Goal: Task Accomplishment & Management: Manage account settings

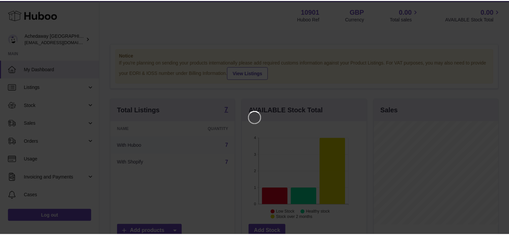
scroll to position [104, 125]
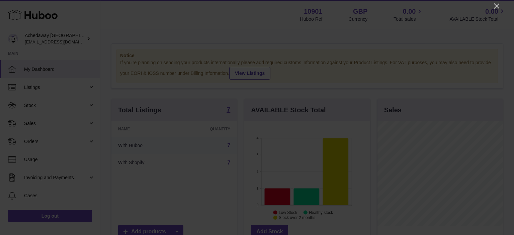
click at [492, 6] on div at bounding box center [257, 117] width 514 height 235
click at [493, 6] on icon "Close" at bounding box center [496, 6] width 8 height 8
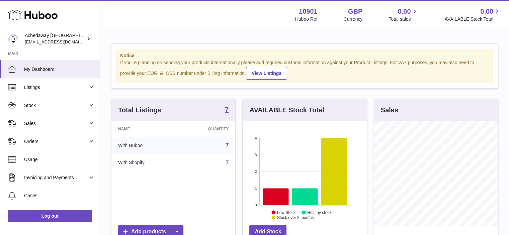
scroll to position [334430, 334410]
click at [63, 83] on link "Listings" at bounding box center [50, 87] width 100 height 18
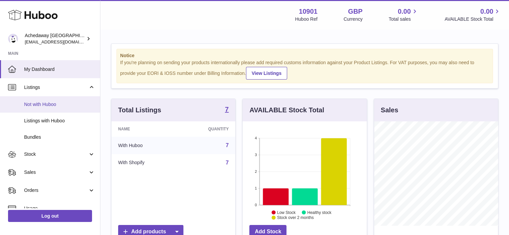
click at [34, 106] on span "Not with Huboo" at bounding box center [59, 104] width 71 height 6
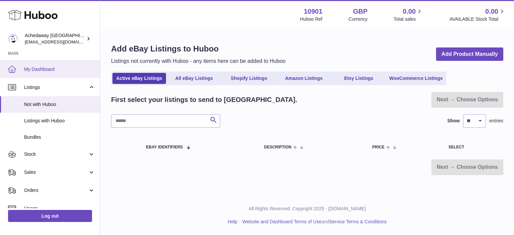
click at [46, 66] on span "My Dashboard" at bounding box center [59, 69] width 71 height 6
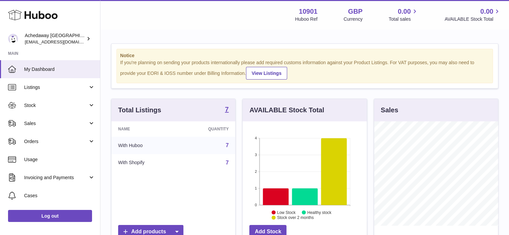
scroll to position [104, 124]
click at [24, 103] on span "Stock" at bounding box center [56, 105] width 64 height 6
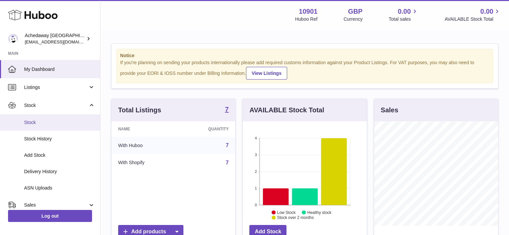
click at [32, 123] on span "Stock" at bounding box center [59, 122] width 71 height 6
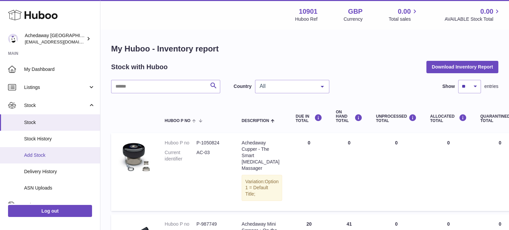
click at [35, 156] on span "Add Stock" at bounding box center [59, 155] width 71 height 6
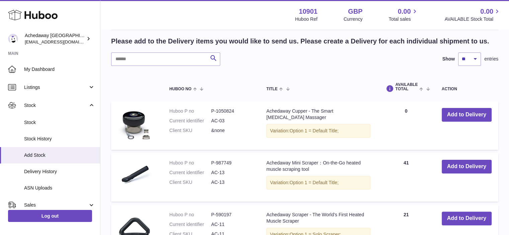
scroll to position [111, 0]
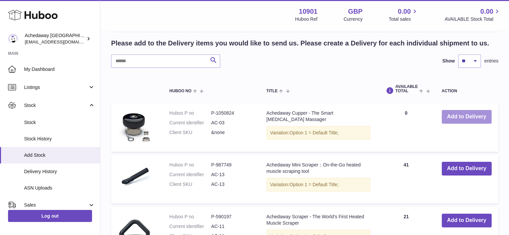
click at [455, 113] on button "Add to Delivery" at bounding box center [467, 117] width 50 height 14
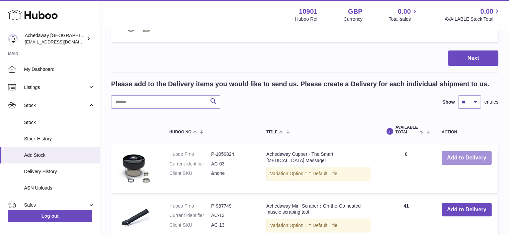
scroll to position [22, 0]
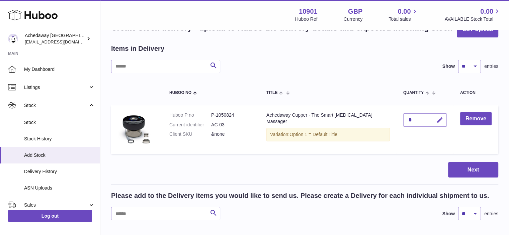
click at [439, 117] on icon "button" at bounding box center [439, 120] width 7 height 7
drag, startPoint x: 412, startPoint y: 119, endPoint x: 404, endPoint y: 119, distance: 8.0
click at [404, 119] on input "*" at bounding box center [424, 119] width 43 height 13
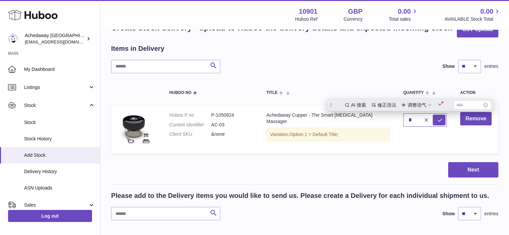
scroll to position [0, 0]
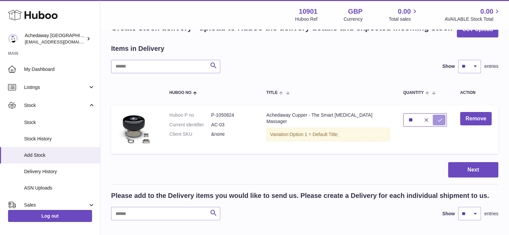
type input "**"
click at [437, 120] on icon "submit" at bounding box center [440, 120] width 6 height 6
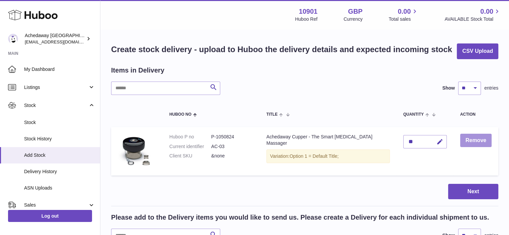
click at [473, 138] on button "Remove" at bounding box center [475, 141] width 31 height 14
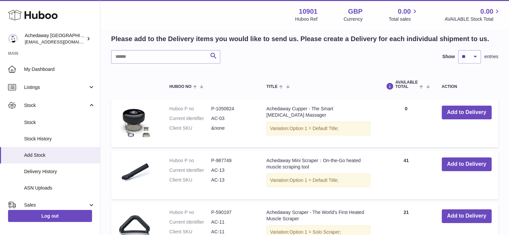
scroll to position [111, 0]
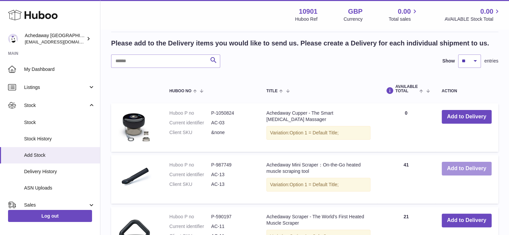
click at [472, 170] on button "Add to Delivery" at bounding box center [467, 169] width 50 height 14
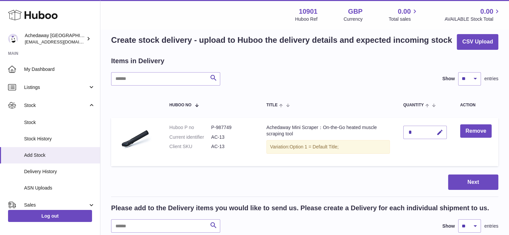
scroll to position [0, 0]
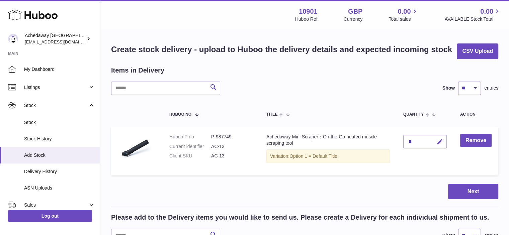
click at [435, 140] on button "button" at bounding box center [439, 142] width 16 height 14
drag, startPoint x: 415, startPoint y: 140, endPoint x: 396, endPoint y: 140, distance: 18.7
click at [398, 140] on td "*" at bounding box center [424, 151] width 57 height 49
type input "**"
click at [439, 142] on icon "submit" at bounding box center [440, 142] width 6 height 6
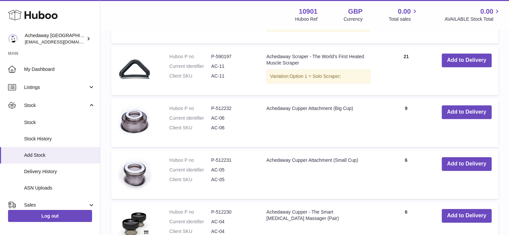
scroll to position [446, 0]
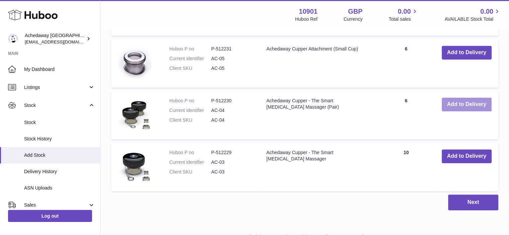
click at [457, 103] on button "Add to Delivery" at bounding box center [467, 105] width 50 height 14
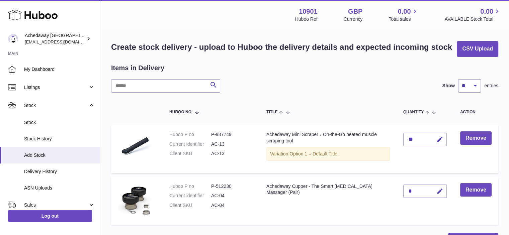
scroll to position [0, 0]
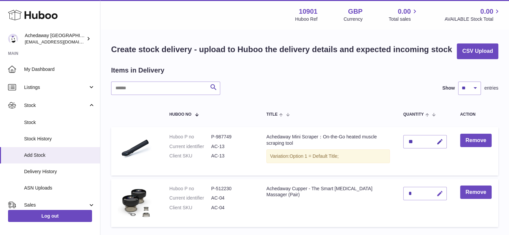
click at [440, 194] on icon "button" at bounding box center [439, 193] width 7 height 7
drag, startPoint x: 415, startPoint y: 190, endPoint x: 395, endPoint y: 192, distance: 20.1
click at [395, 191] on tr "Huboo P no P-512230 Current identifier AC-04 Client SKU AC-04 Achedaway Cupper …" at bounding box center [304, 203] width 387 height 49
type input "**"
click at [435, 197] on button "submit" at bounding box center [439, 193] width 13 height 11
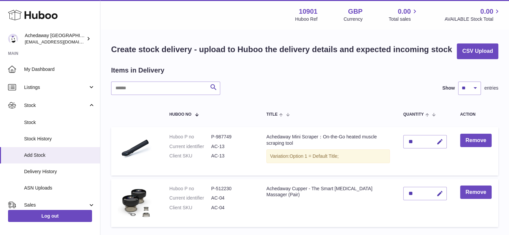
scroll to position [223, 0]
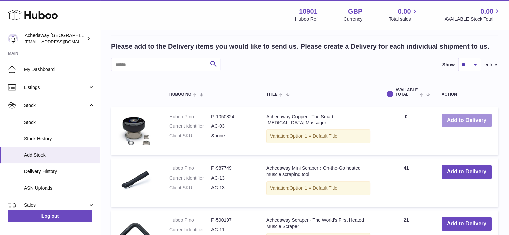
click at [475, 119] on button "Add to Delivery" at bounding box center [467, 121] width 50 height 14
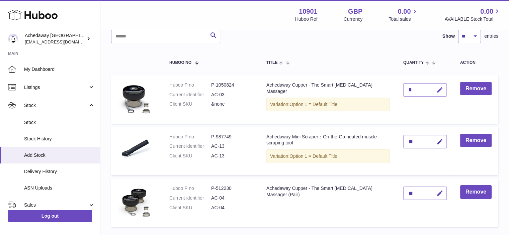
click at [440, 87] on icon "button" at bounding box center [439, 90] width 7 height 7
type input "**"
click at [438, 89] on icon "submit" at bounding box center [440, 90] width 6 height 6
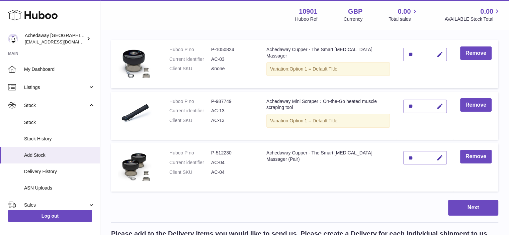
scroll to position [86, 0]
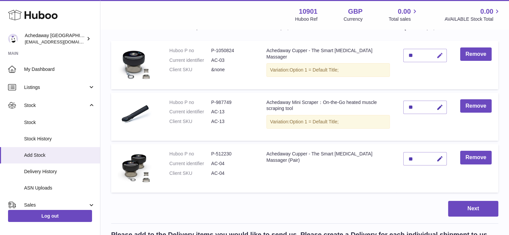
click at [435, 54] on button "button" at bounding box center [439, 56] width 16 height 14
drag, startPoint x: 401, startPoint y: 56, endPoint x: 391, endPoint y: 56, distance: 10.0
click at [392, 56] on tr "Huboo P no P-1050824 Current identifier AC-03 Client SKU &none Achedaway Cupper…" at bounding box center [304, 65] width 387 height 49
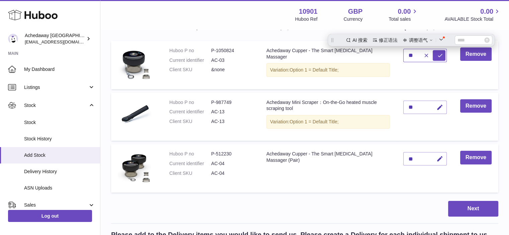
scroll to position [0, 0]
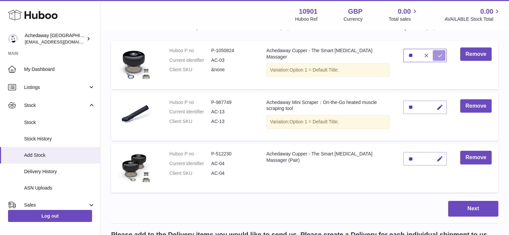
type input "**"
click at [438, 56] on icon "submit" at bounding box center [440, 56] width 6 height 6
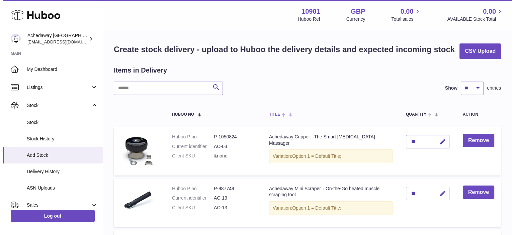
scroll to position [111, 0]
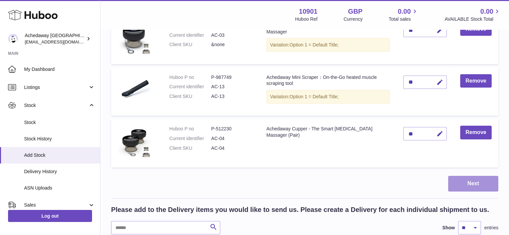
click at [468, 184] on button "Next" at bounding box center [473, 184] width 50 height 16
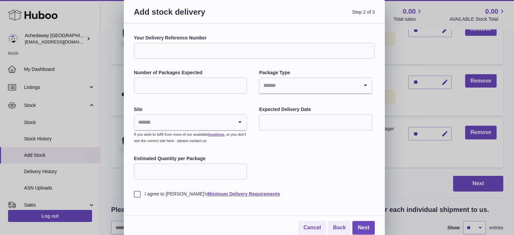
click at [199, 51] on input "Your Delivery Reference Number" at bounding box center [254, 51] width 241 height 16
type input "********"
click at [183, 83] on input "Number of Packages Expected" at bounding box center [190, 86] width 113 height 16
click at [240, 85] on input "*" at bounding box center [190, 86] width 113 height 16
click at [238, 83] on input "*" at bounding box center [190, 86] width 113 height 16
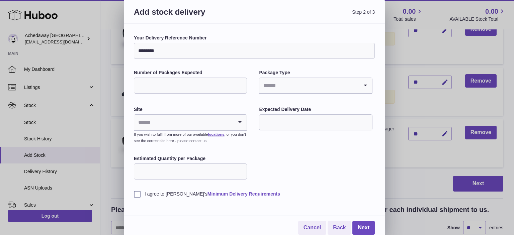
type input "*"
click at [238, 83] on input "*" at bounding box center [190, 86] width 113 height 16
drag, startPoint x: 250, startPoint y: 103, endPoint x: 274, endPoint y: 91, distance: 26.6
click at [250, 103] on div "Your Delivery Reference Number ******** Number of Packages Expected * Package T…" at bounding box center [254, 116] width 241 height 163
click at [295, 80] on input "Search for option" at bounding box center [308, 85] width 99 height 15
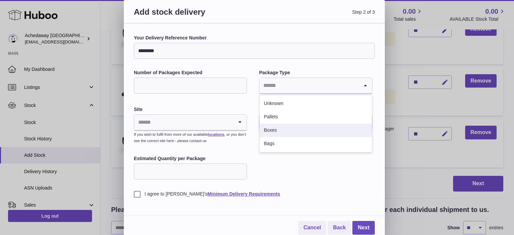
click at [270, 128] on li "Boxes" at bounding box center [316, 130] width 112 height 13
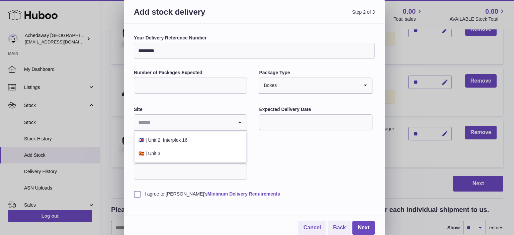
click at [187, 124] on input "Search for option" at bounding box center [183, 122] width 99 height 15
click at [169, 144] on li "🇬🇧 | Unit 2, Interplex 16" at bounding box center [190, 140] width 112 height 13
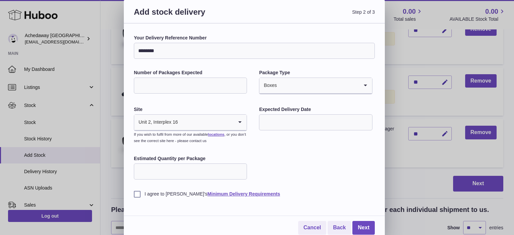
click at [197, 124] on input "Search for option" at bounding box center [205, 122] width 55 height 15
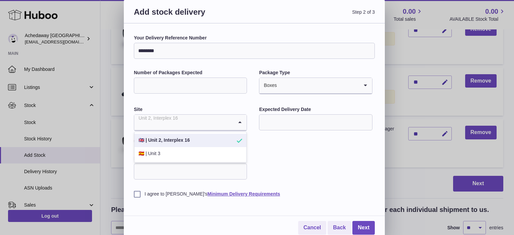
click at [166, 141] on li "🇬🇧 | Unit 2, Interplex 16" at bounding box center [190, 140] width 112 height 13
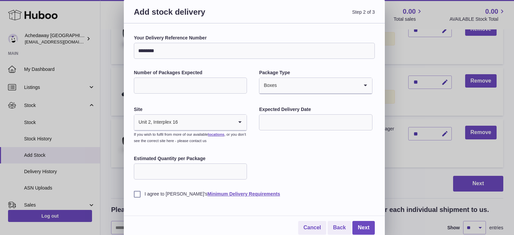
click at [323, 156] on div "Your Delivery Reference Number ******** Number of Packages Expected * Package T…" at bounding box center [254, 116] width 241 height 163
click at [275, 123] on input "text" at bounding box center [315, 122] width 113 height 16
click at [352, 10] on icon "button" at bounding box center [354, 14] width 8 height 8
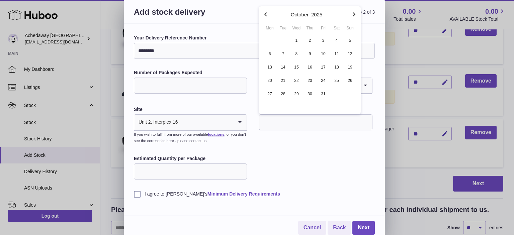
click at [266, 17] on icon "button" at bounding box center [266, 14] width 8 height 8
click at [267, 53] on span "8" at bounding box center [270, 54] width 12 height 12
type input "**********"
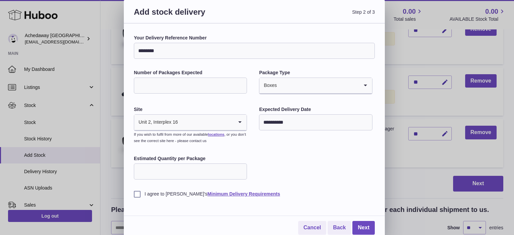
click at [317, 183] on div "I agree to Huboo's Minimum Delivery Requirements" at bounding box center [254, 189] width 241 height 16
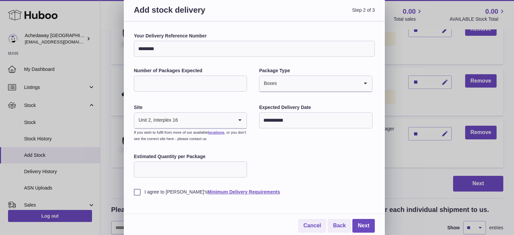
scroll to position [3, 0]
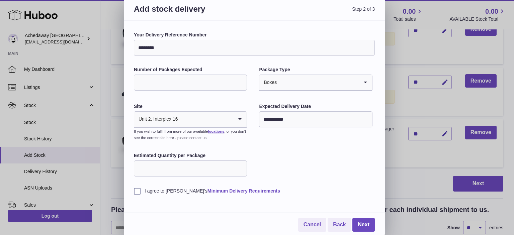
click at [176, 167] on input "Estimated Quantity per Package" at bounding box center [190, 169] width 113 height 16
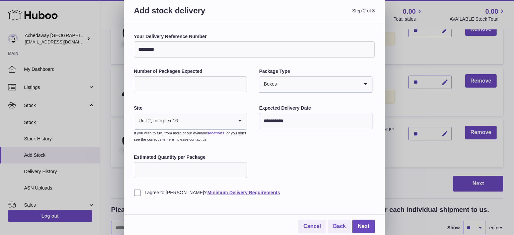
scroll to position [0, 0]
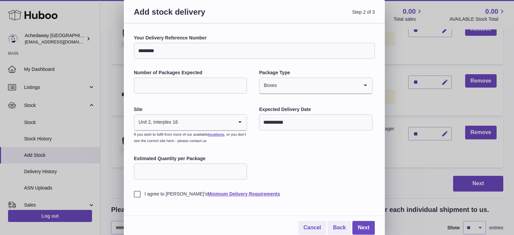
drag, startPoint x: 74, startPoint y: 175, endPoint x: 203, endPoint y: 171, distance: 128.5
click at [76, 174] on div "**********" at bounding box center [257, 119] width 514 height 238
type input "**"
click at [137, 193] on label "I agree to Huboo's Minimum Delivery Requirements" at bounding box center [254, 194] width 241 height 6
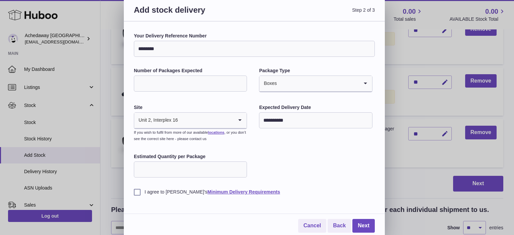
scroll to position [3, 0]
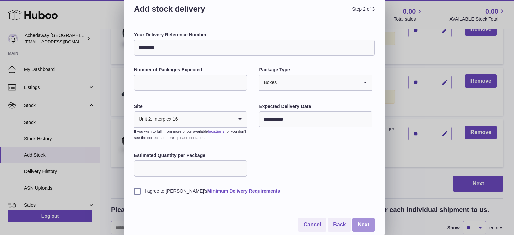
click at [367, 224] on link "Next" at bounding box center [363, 225] width 22 height 14
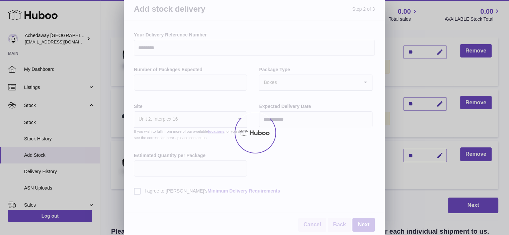
scroll to position [0, 0]
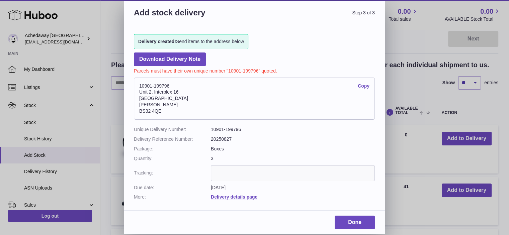
click at [361, 85] on link "Copy" at bounding box center [364, 86] width 12 height 6
click at [353, 218] on link "Done" at bounding box center [355, 223] width 40 height 14
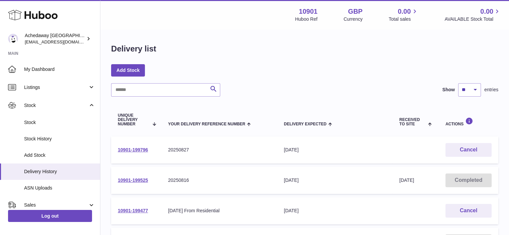
scroll to position [111, 0]
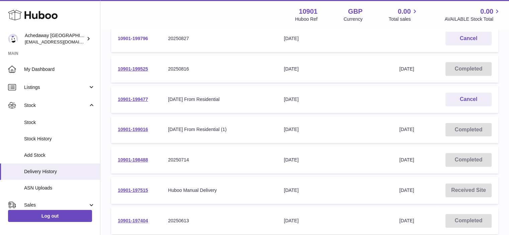
click at [139, 37] on link "10901-199796" at bounding box center [133, 38] width 30 height 5
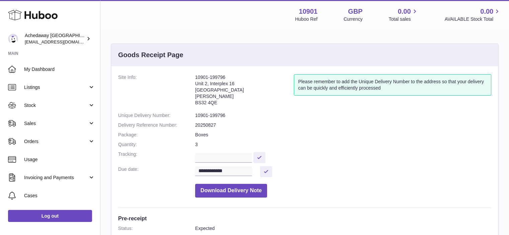
scroll to position [223, 0]
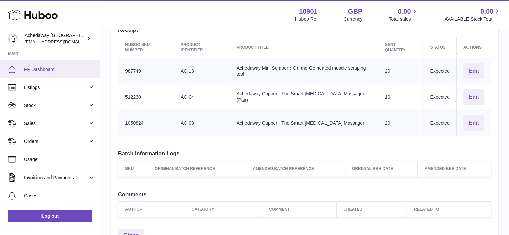
click at [38, 69] on span "My Dashboard" at bounding box center [59, 69] width 71 height 6
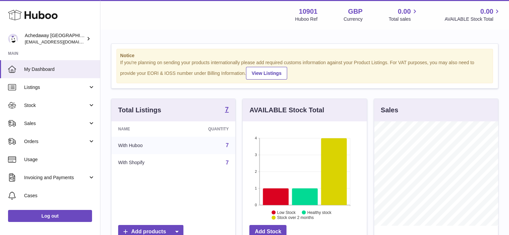
scroll to position [104, 124]
click at [59, 103] on span "Stock" at bounding box center [56, 105] width 64 height 6
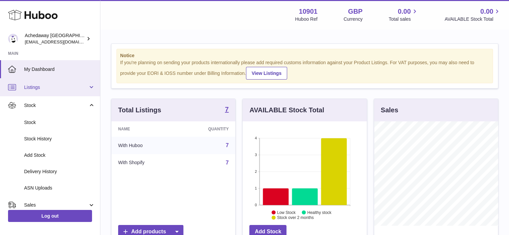
click at [45, 83] on link "Listings" at bounding box center [50, 87] width 100 height 18
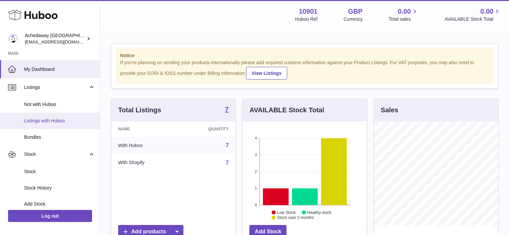
click at [40, 121] on span "Listings with Huboo" at bounding box center [59, 121] width 71 height 6
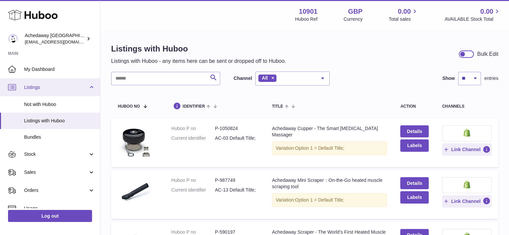
click at [42, 89] on span "Listings" at bounding box center [56, 87] width 64 height 6
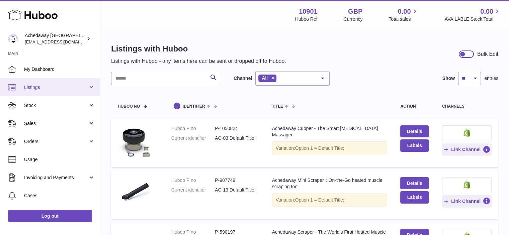
click at [45, 86] on span "Listings" at bounding box center [56, 87] width 64 height 6
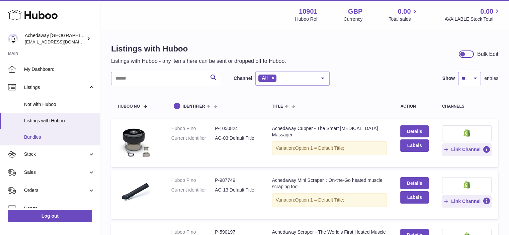
click at [39, 141] on link "Bundles" at bounding box center [50, 137] width 100 height 16
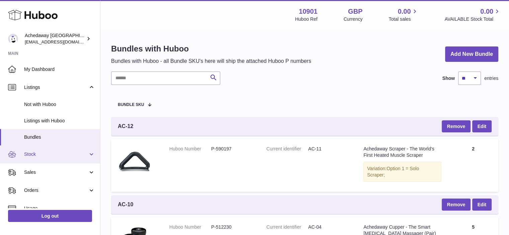
click at [33, 156] on span "Stock" at bounding box center [56, 154] width 64 height 6
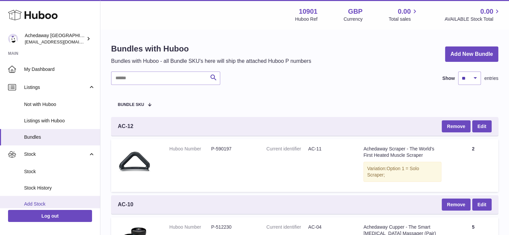
click at [36, 203] on span "Add Stock" at bounding box center [59, 204] width 71 height 6
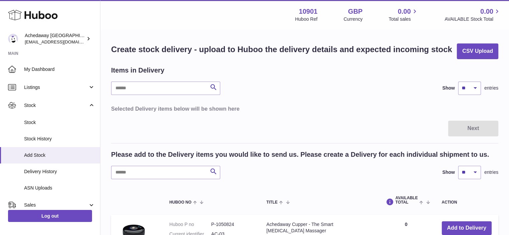
click at [369, 94] on div "Search Show ** ** ** *** entries" at bounding box center [304, 88] width 387 height 13
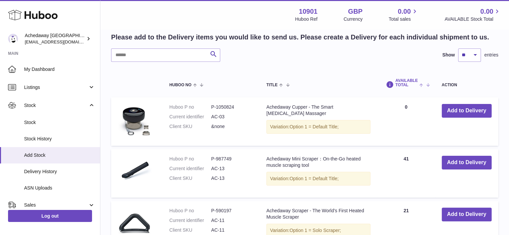
scroll to position [187, 0]
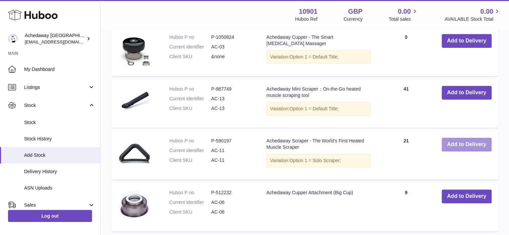
click at [472, 144] on button "Add to Delivery" at bounding box center [467, 145] width 50 height 14
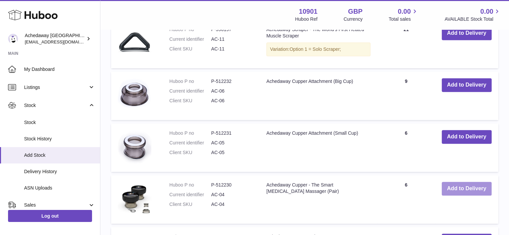
click at [469, 185] on button "Add to Delivery" at bounding box center [467, 189] width 50 height 14
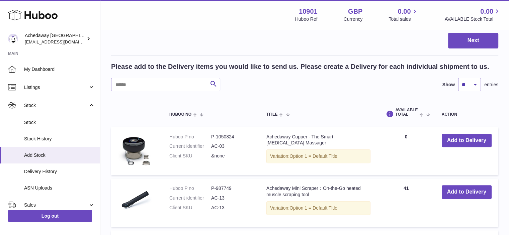
scroll to position [191, 0]
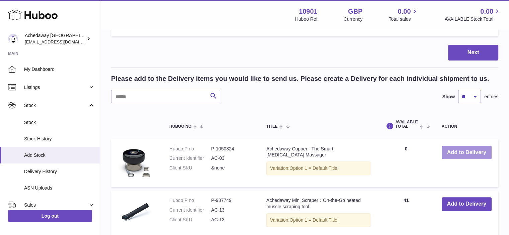
drag, startPoint x: 466, startPoint y: 154, endPoint x: 443, endPoint y: 150, distance: 23.4
click at [466, 154] on button "Add to Delivery" at bounding box center [467, 153] width 50 height 14
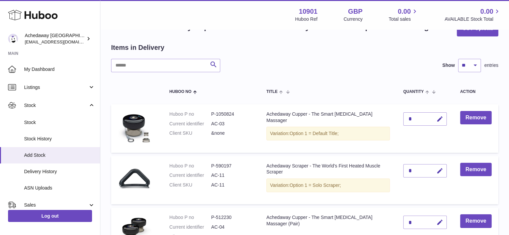
scroll to position [20, 0]
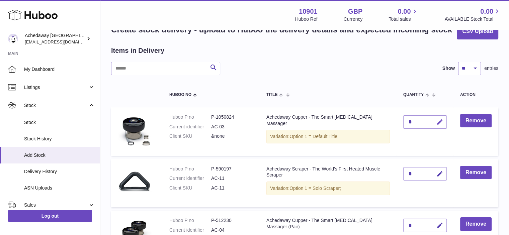
click at [439, 121] on icon "button" at bounding box center [439, 122] width 7 height 7
drag, startPoint x: 414, startPoint y: 121, endPoint x: 399, endPoint y: 120, distance: 15.7
click at [399, 120] on td "*" at bounding box center [424, 131] width 57 height 49
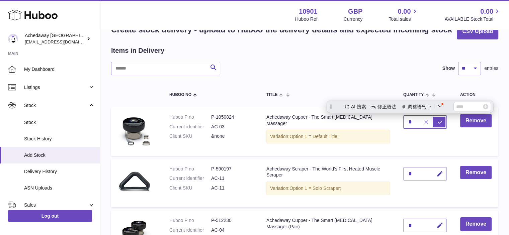
scroll to position [0, 0]
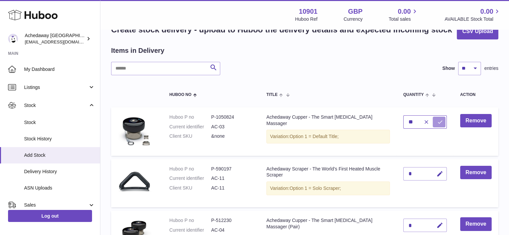
type input "**"
click at [436, 122] on button "submit" at bounding box center [439, 122] width 13 height 11
click at [440, 174] on icon "button" at bounding box center [439, 174] width 7 height 7
drag, startPoint x: 411, startPoint y: 172, endPoint x: 392, endPoint y: 173, distance: 19.8
click at [392, 173] on tr "Huboo P no P-590197 Current identifier AC-11 Client SKU AC-11 Achedaway Scraper…" at bounding box center [304, 183] width 387 height 49
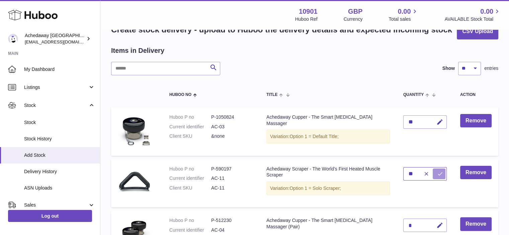
type input "**"
drag, startPoint x: 442, startPoint y: 174, endPoint x: 438, endPoint y: 177, distance: 4.9
click at [442, 174] on icon "submit" at bounding box center [440, 174] width 6 height 6
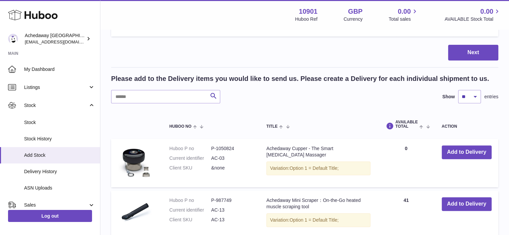
scroll to position [131, 0]
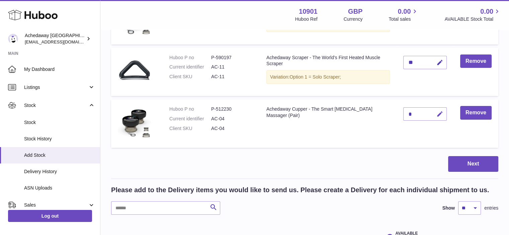
click at [439, 115] on icon "button" at bounding box center [439, 114] width 7 height 7
drag, startPoint x: 411, startPoint y: 112, endPoint x: 402, endPoint y: 112, distance: 8.4
click at [402, 112] on td "*" at bounding box center [424, 123] width 57 height 49
type input "**"
drag, startPoint x: 437, startPoint y: 115, endPoint x: 439, endPoint y: 121, distance: 7.1
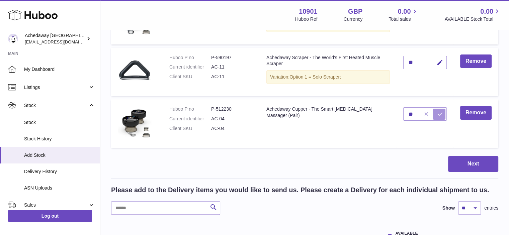
click at [437, 115] on icon "submit" at bounding box center [440, 114] width 6 height 6
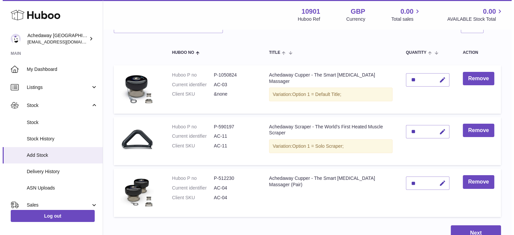
scroll to position [174, 0]
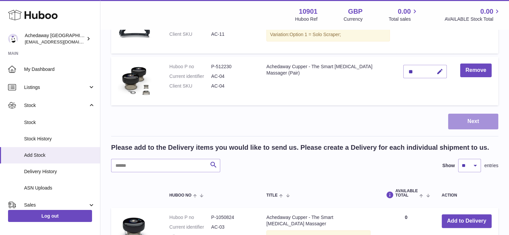
click at [475, 118] on button "Next" at bounding box center [473, 122] width 50 height 16
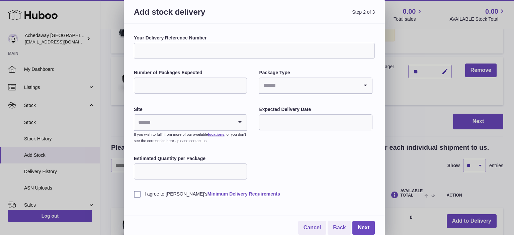
click at [166, 46] on input "Your Delivery Reference Number" at bounding box center [254, 51] width 241 height 16
type input "**********"
click at [179, 85] on input "Number of Packages Expected" at bounding box center [190, 86] width 113 height 16
click at [238, 82] on input "Number of Packages Expected" at bounding box center [190, 86] width 113 height 16
click at [240, 83] on input "*" at bounding box center [190, 86] width 113 height 16
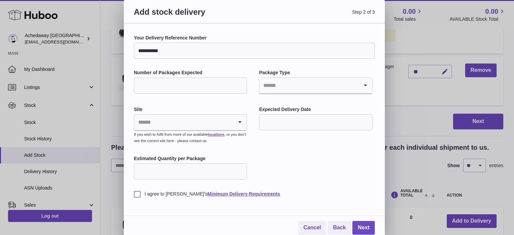
click at [240, 83] on input "*" at bounding box center [190, 86] width 113 height 16
type input "*"
click at [240, 83] on input "*" at bounding box center [190, 86] width 113 height 16
click at [307, 89] on input "Search for option" at bounding box center [308, 85] width 99 height 15
click at [278, 131] on li "Boxes" at bounding box center [316, 130] width 112 height 13
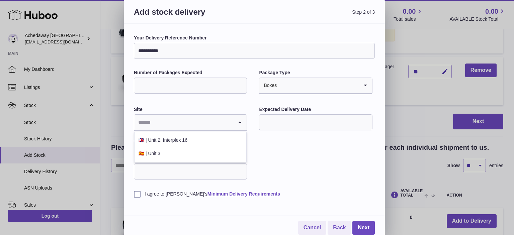
click at [183, 123] on input "Search for option" at bounding box center [183, 122] width 99 height 15
drag, startPoint x: 158, startPoint y: 152, endPoint x: 166, endPoint y: 153, distance: 8.1
click at [158, 152] on li "🇪🇸 | Unit 3" at bounding box center [190, 153] width 112 height 13
click at [302, 163] on div "**********" at bounding box center [254, 116] width 241 height 163
click at [292, 117] on input "text" at bounding box center [315, 122] width 113 height 16
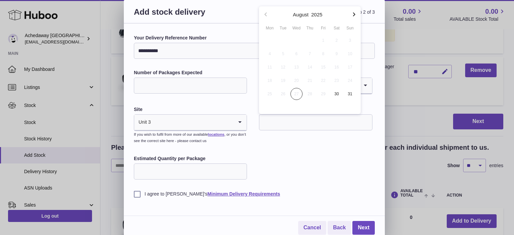
click at [353, 14] on icon "button" at bounding box center [354, 14] width 8 height 8
click at [323, 53] on span "12" at bounding box center [323, 54] width 12 height 12
type input "**********"
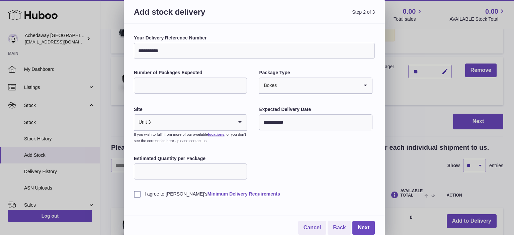
click at [307, 162] on div "**********" at bounding box center [254, 116] width 241 height 163
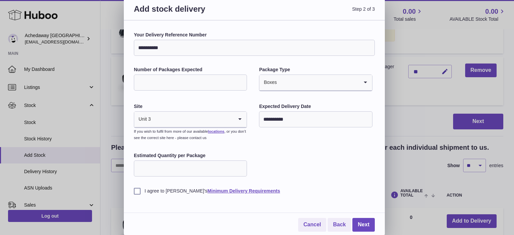
click at [194, 169] on input "Estimated Quantity per Package" at bounding box center [190, 169] width 113 height 16
click at [241, 165] on input "*" at bounding box center [190, 169] width 113 height 16
drag, startPoint x: 182, startPoint y: 168, endPoint x: 93, endPoint y: 162, distance: 89.2
click at [63, 164] on div "**********" at bounding box center [257, 116] width 514 height 238
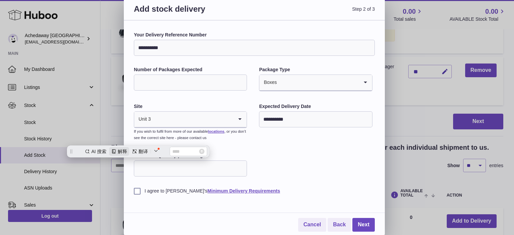
scroll to position [0, 0]
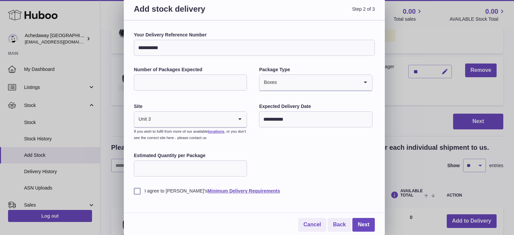
type input "**"
click at [136, 194] on label "I agree to Huboo's Minimum Delivery Requirements" at bounding box center [254, 191] width 241 height 6
click at [359, 220] on link "Next" at bounding box center [363, 225] width 22 height 14
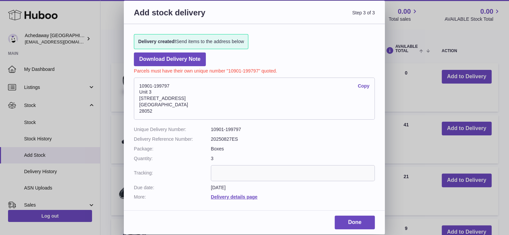
click at [365, 87] on link "Copy" at bounding box center [364, 86] width 12 height 6
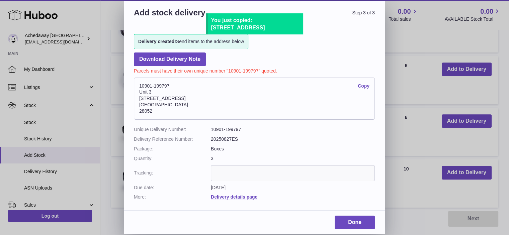
scroll to position [375, 0]
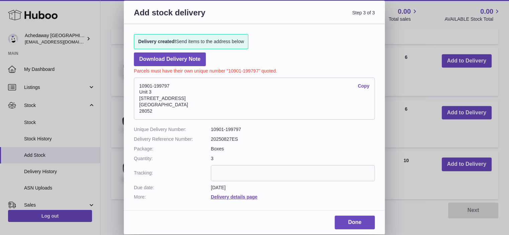
click at [275, 213] on div "Add stock delivery Step 3 of 3 Delivery created! Send items to the address belo…" at bounding box center [254, 118] width 261 height 234
click at [348, 221] on link "Done" at bounding box center [355, 223] width 40 height 14
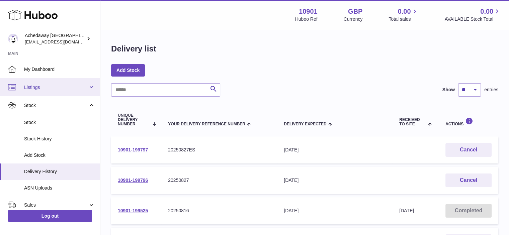
click at [41, 85] on span "Listings" at bounding box center [56, 87] width 64 height 6
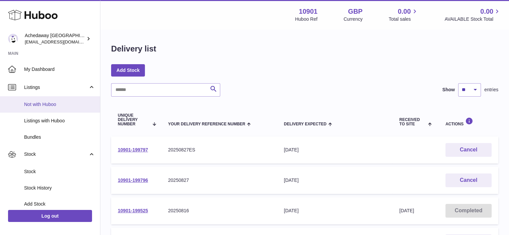
click at [41, 105] on span "Not with Huboo" at bounding box center [59, 104] width 71 height 6
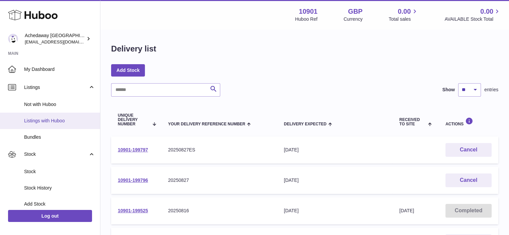
click at [38, 120] on span "Listings with Huboo" at bounding box center [59, 121] width 71 height 6
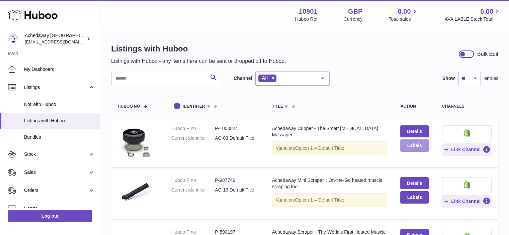
click at [419, 150] on button "Labels" at bounding box center [414, 146] width 28 height 12
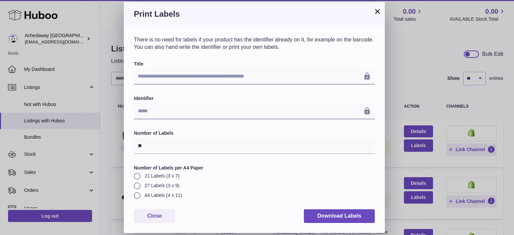
click at [374, 12] on button "×" at bounding box center [377, 11] width 8 height 8
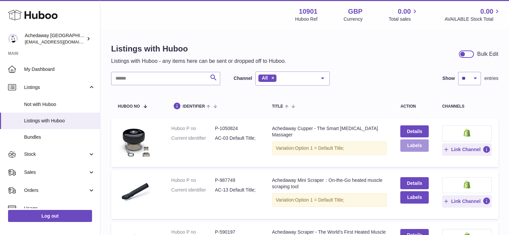
click at [411, 144] on button "Labels" at bounding box center [414, 146] width 28 height 12
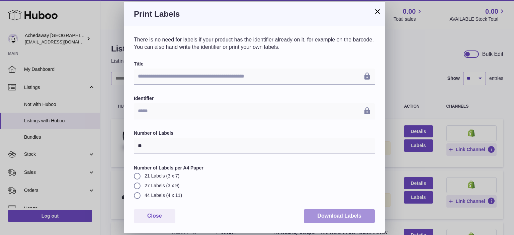
click at [323, 211] on button "Download Labels" at bounding box center [339, 216] width 71 height 14
click at [374, 12] on button "×" at bounding box center [377, 11] width 8 height 8
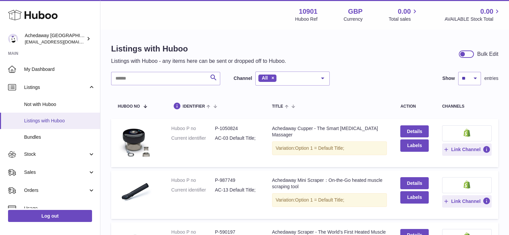
click at [43, 123] on link "Listings with Huboo" at bounding box center [50, 121] width 100 height 16
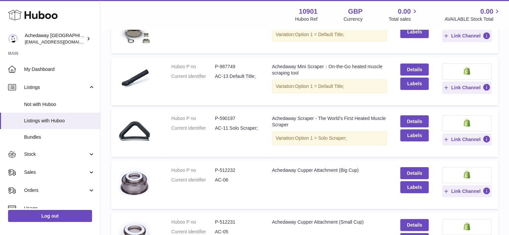
scroll to position [111, 0]
